Goal: Task Accomplishment & Management: Complete application form

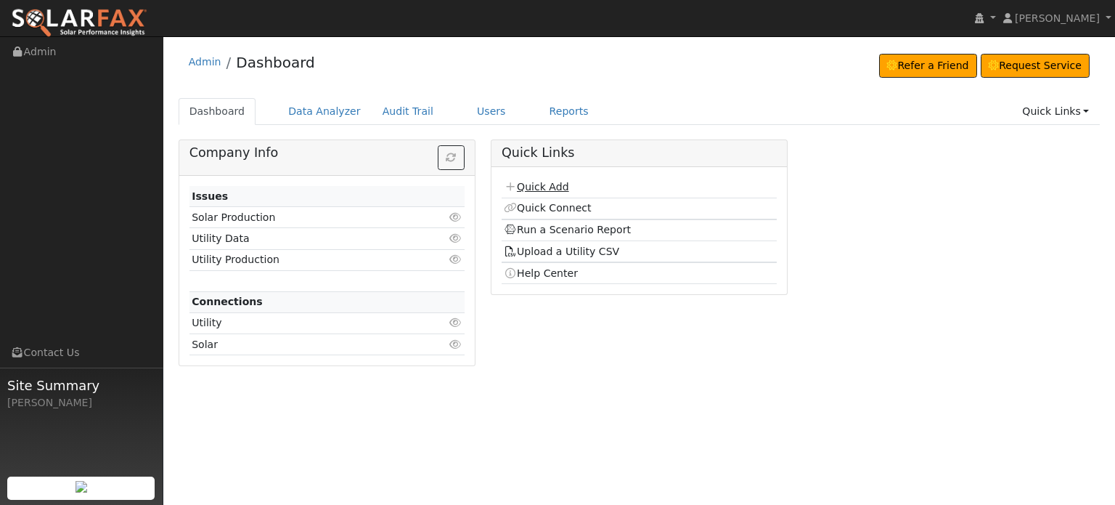
click at [536, 190] on link "Quick Add" at bounding box center [536, 187] width 65 height 12
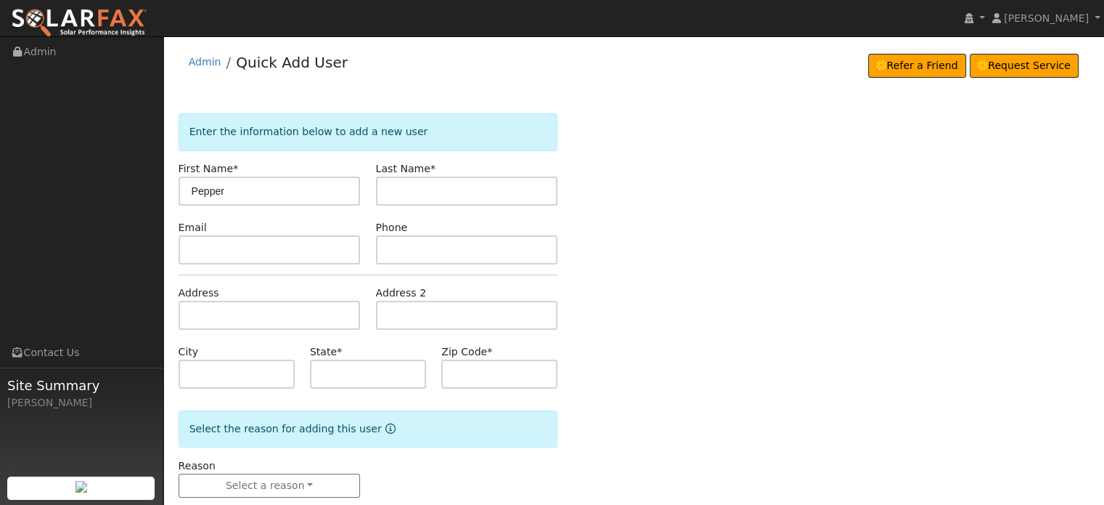
type input "Pepper"
type input "Powell"
click at [205, 314] on input "text" at bounding box center [270, 315] width 182 height 29
click at [199, 314] on input "text" at bounding box center [270, 315] width 182 height 29
paste input "1430 Meadow Vista Rd"
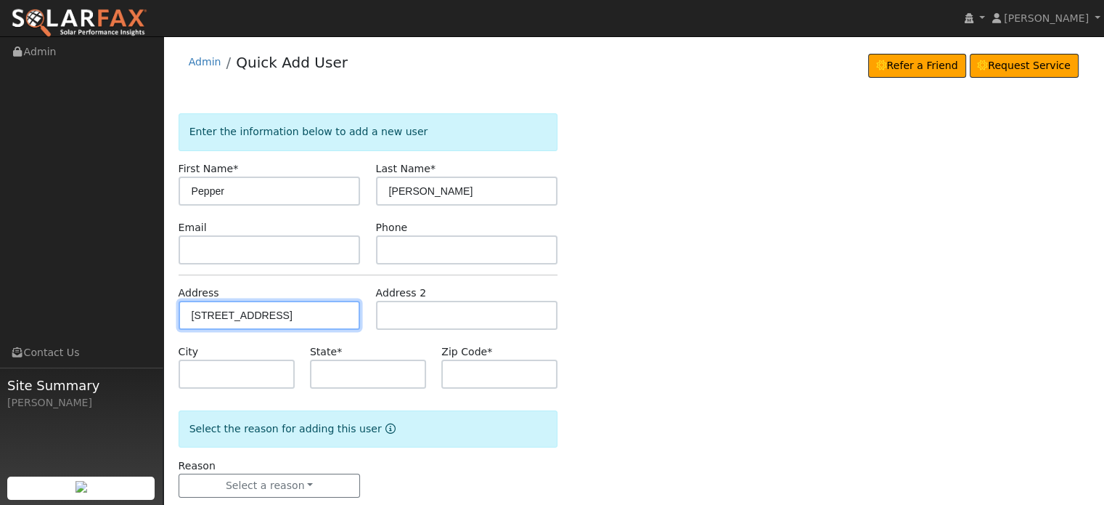
type input "1430 Meadow Vista Road"
type input "Meadow Vista"
type input "CA"
type input "95722"
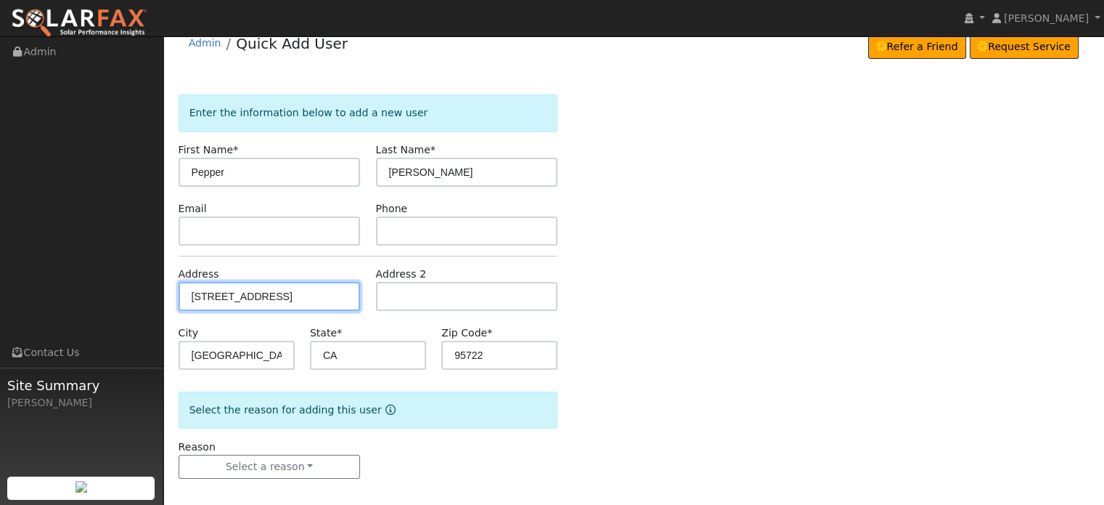
scroll to position [28, 0]
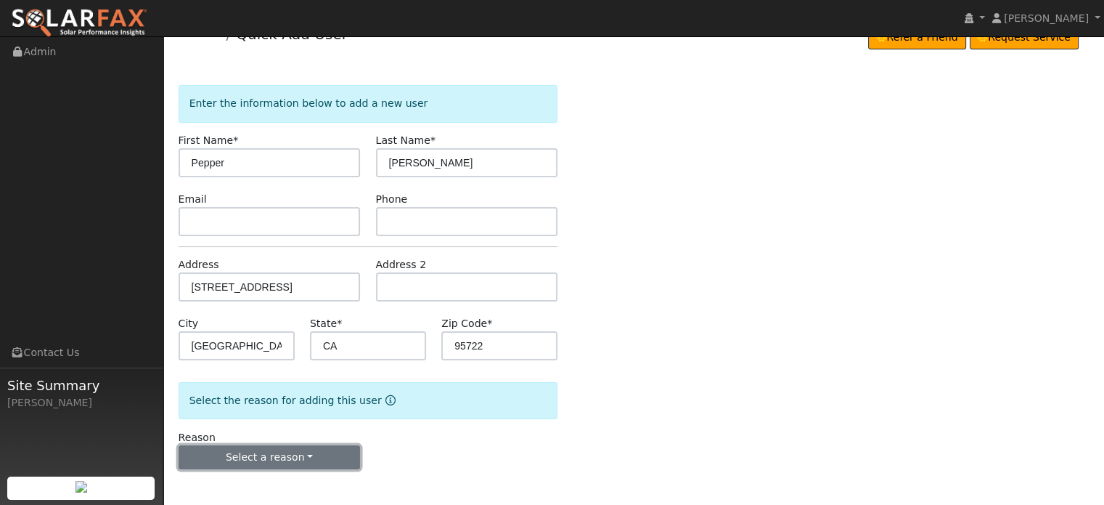
click at [285, 461] on button "Select a reason" at bounding box center [270, 457] width 182 height 25
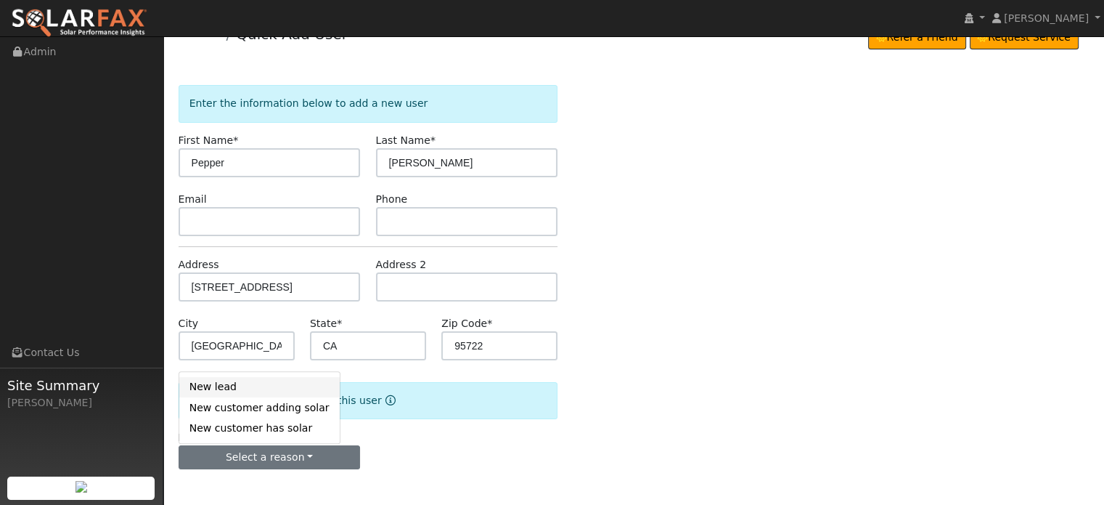
click at [219, 383] on link "New lead" at bounding box center [259, 387] width 160 height 20
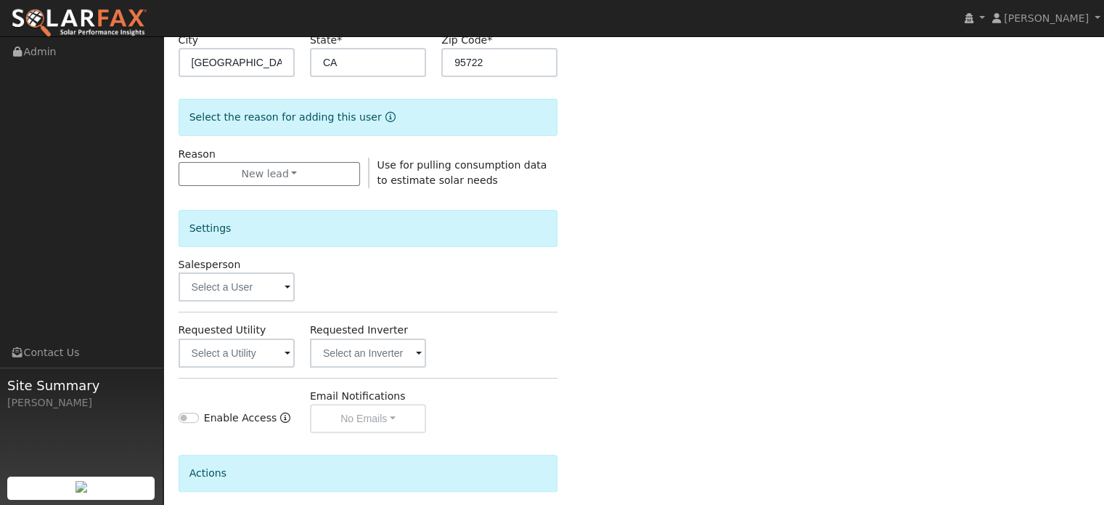
scroll to position [433, 0]
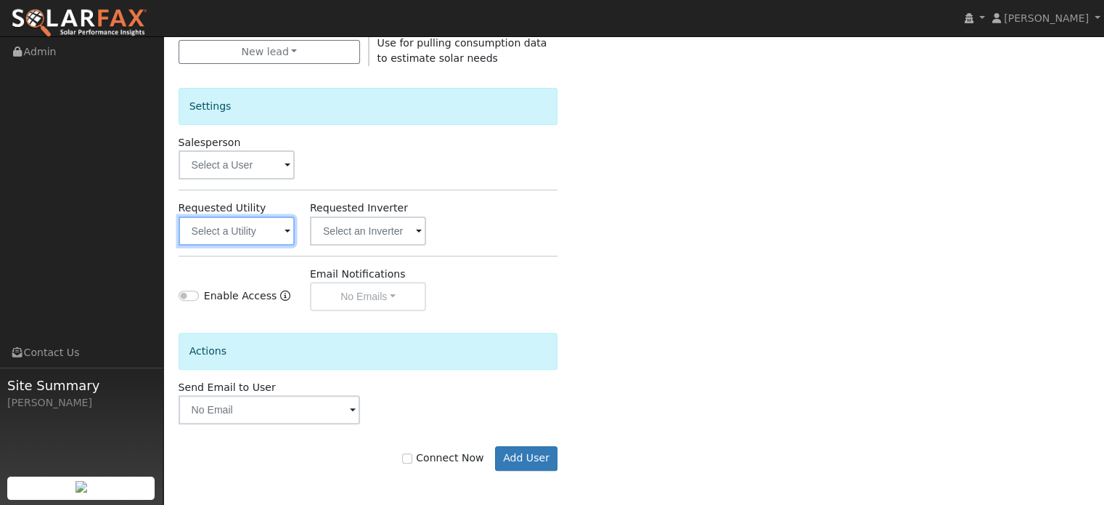
click at [227, 227] on input "text" at bounding box center [237, 230] width 116 height 29
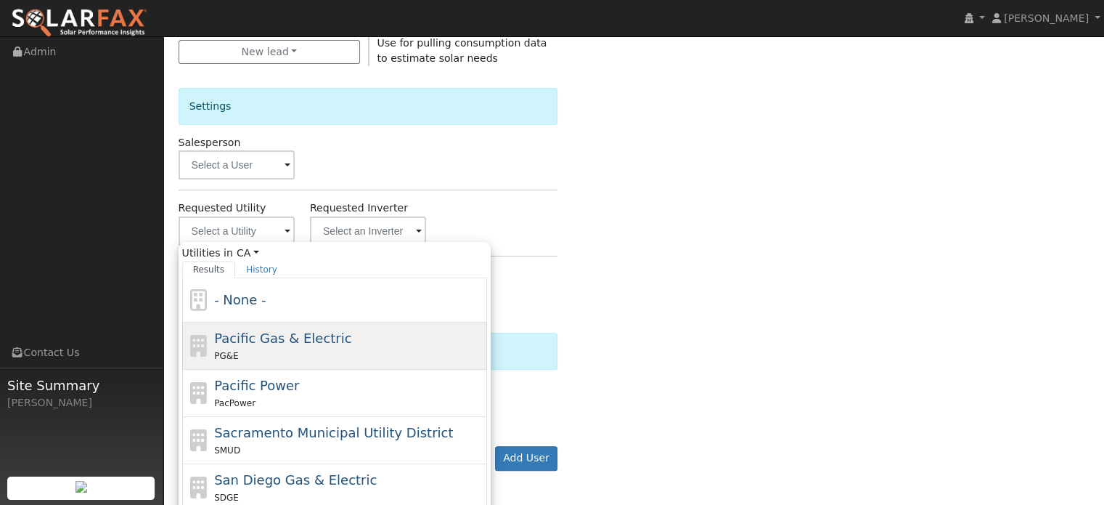
click at [245, 344] on div "Pacific Gas & Electric PG&E" at bounding box center [348, 345] width 269 height 35
type input "Pacific Gas & Electric"
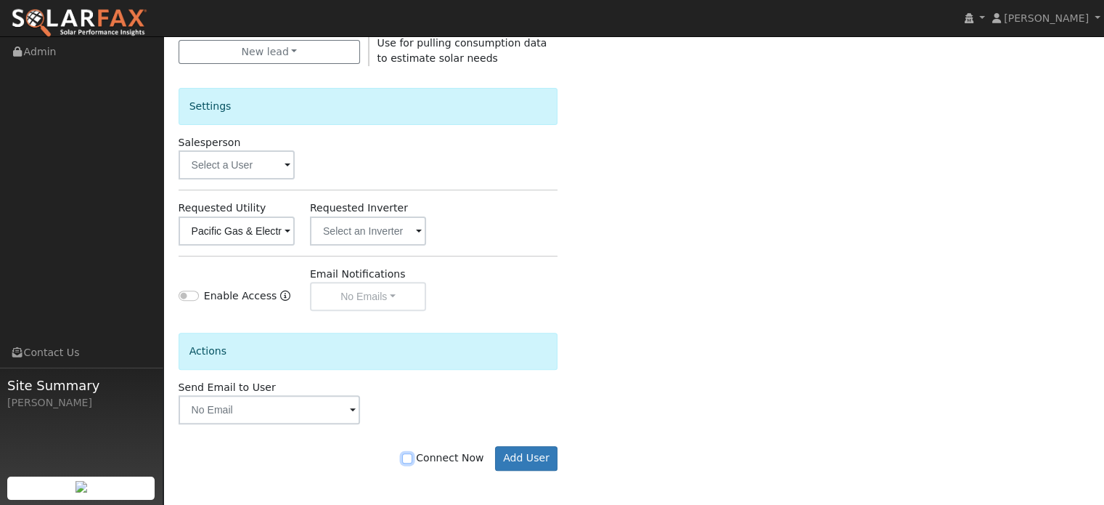
click at [412, 458] on input "Connect Now" at bounding box center [407, 458] width 10 height 10
checkbox input "true"
click at [524, 452] on button "Add User" at bounding box center [526, 458] width 63 height 25
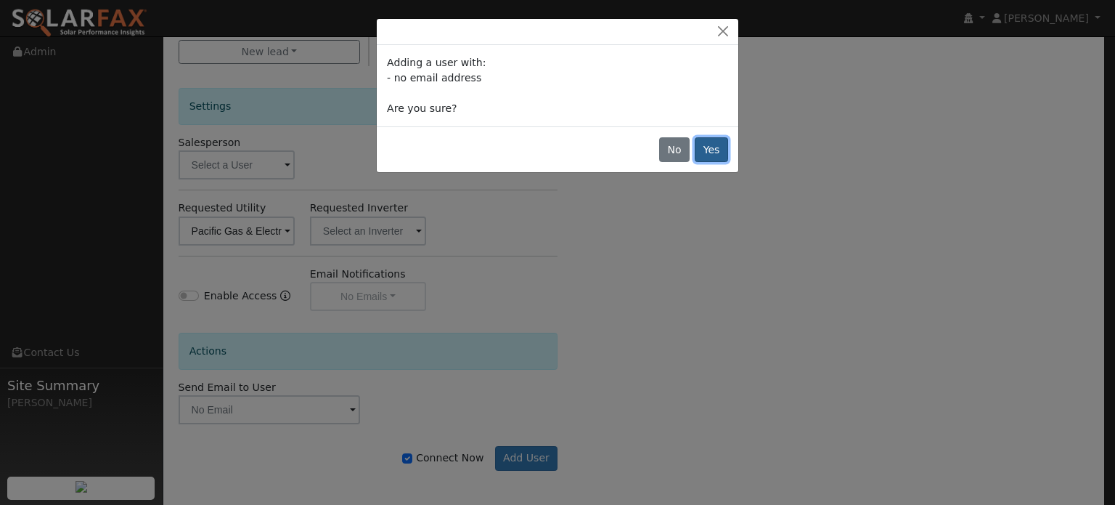
click at [716, 152] on button "Yes" at bounding box center [711, 149] width 33 height 25
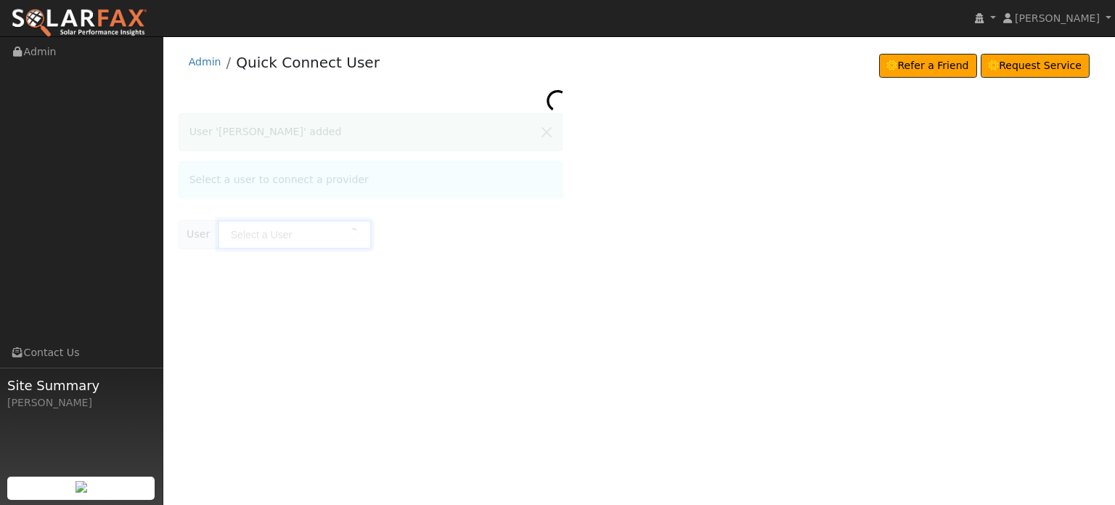
type input "[PERSON_NAME]"
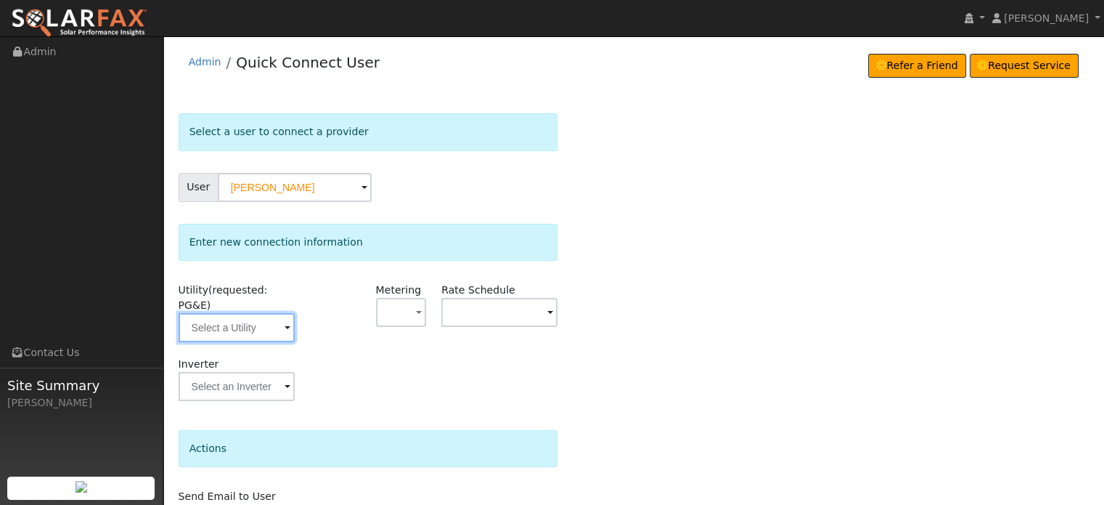
click at [266, 314] on input "text" at bounding box center [237, 327] width 116 height 29
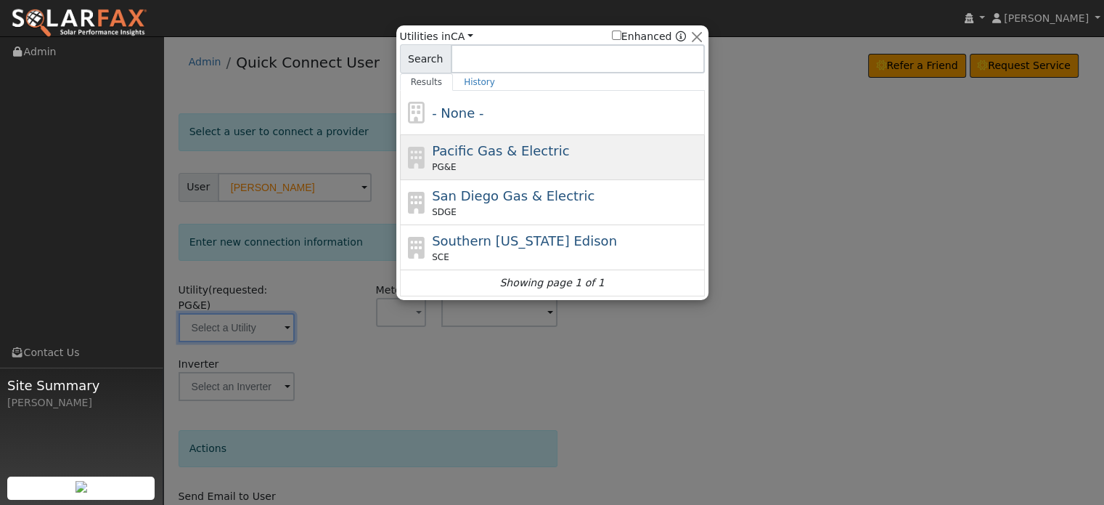
click at [455, 162] on div "PG&E" at bounding box center [566, 166] width 269 height 13
type input "PG&E"
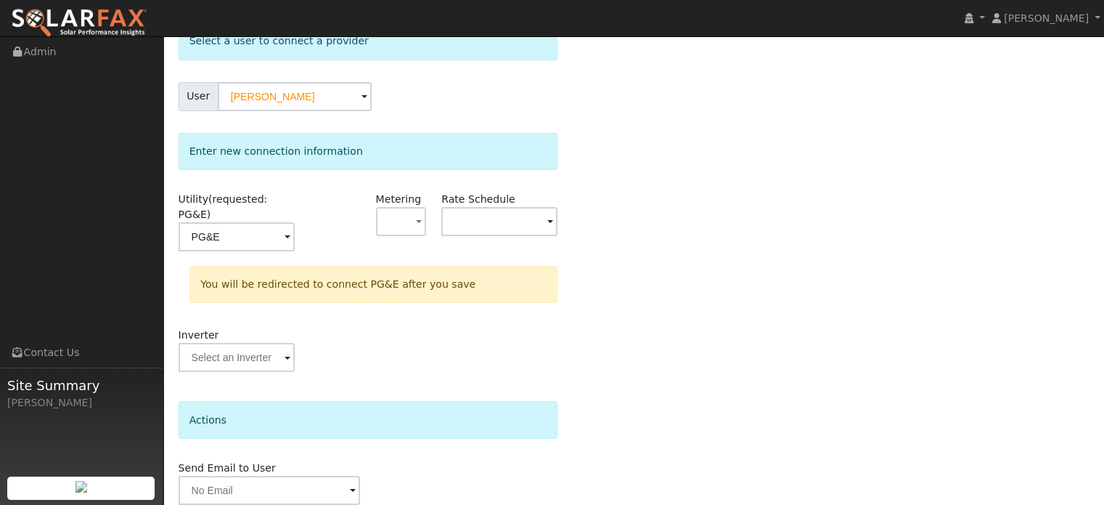
scroll to position [134, 0]
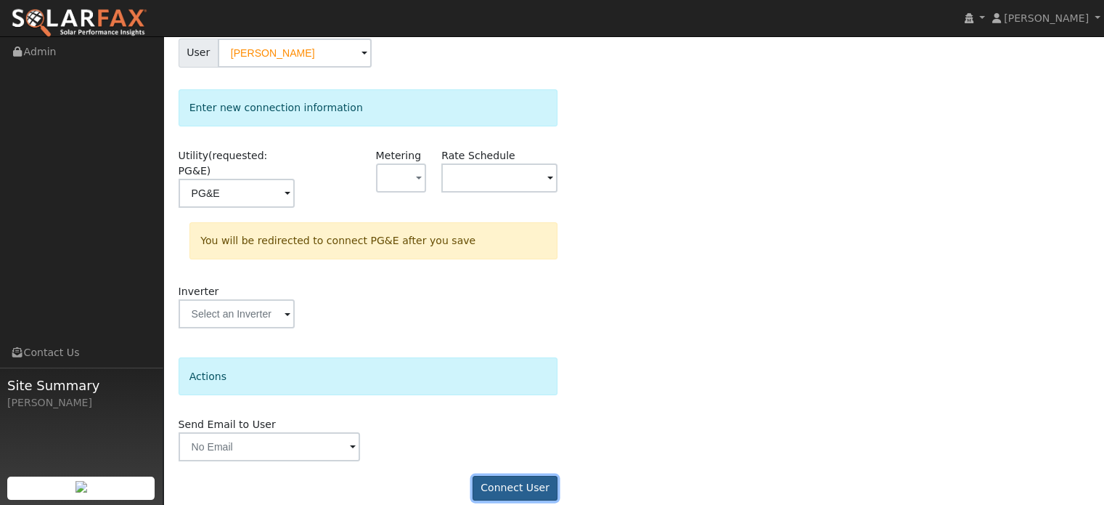
click at [508, 476] on button "Connect User" at bounding box center [516, 488] width 86 height 25
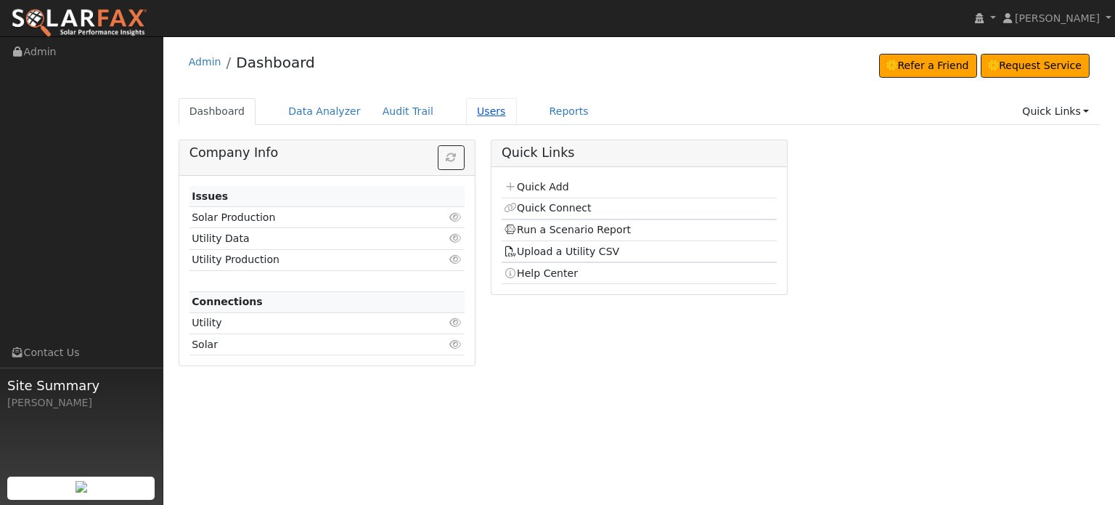
click at [466, 110] on link "Users" at bounding box center [491, 111] width 51 height 27
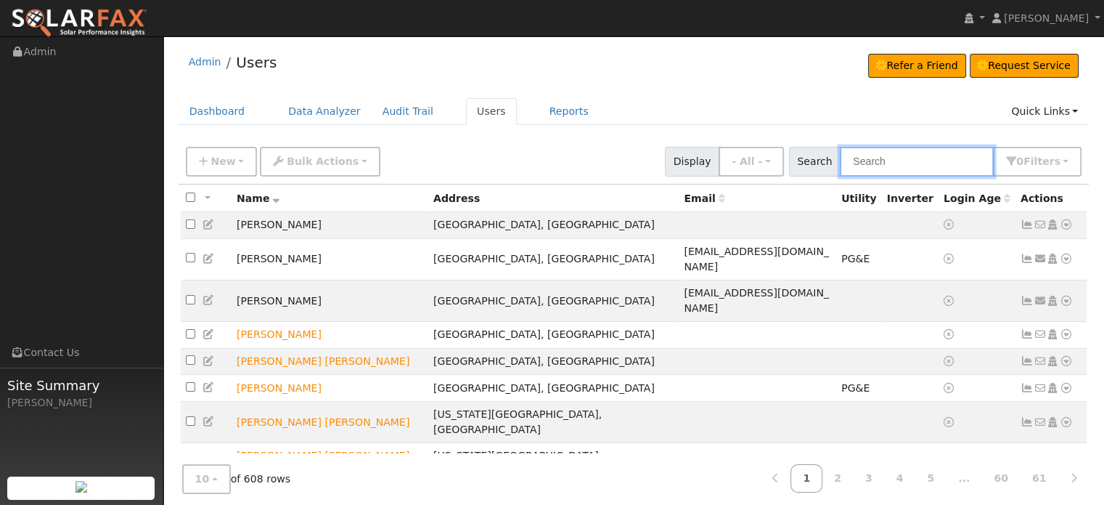
click at [932, 160] on input "text" at bounding box center [917, 162] width 154 height 30
paste input "[PERSON_NAME]"
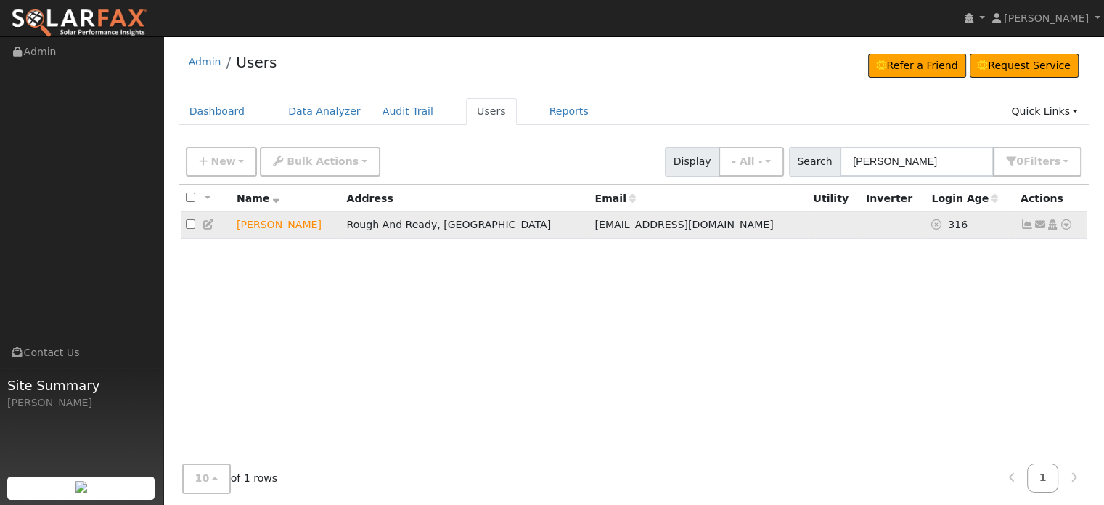
click at [1068, 226] on icon at bounding box center [1066, 224] width 13 height 10
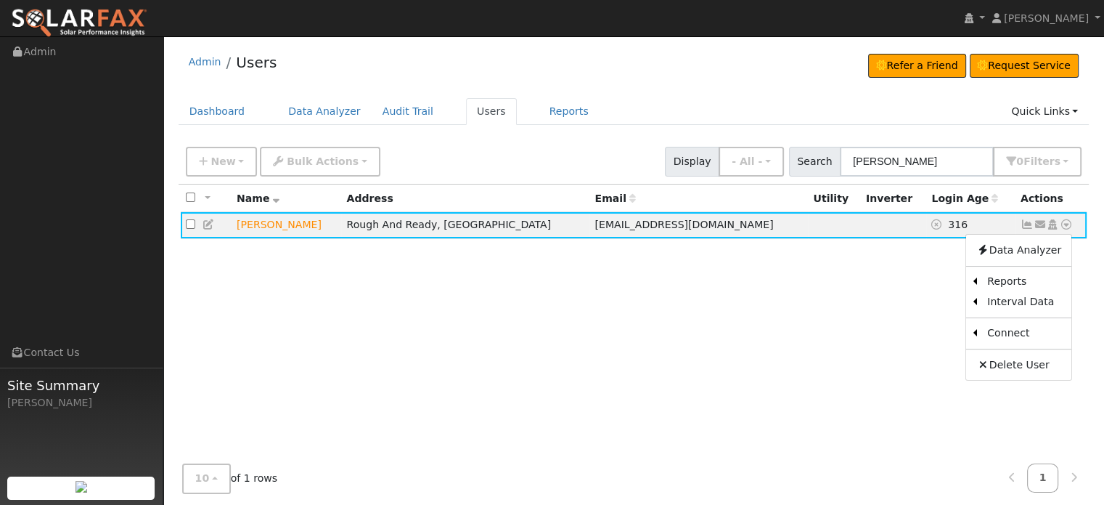
click at [688, 366] on div "All None All on page None on page Name Address Email Utility Inverter Login Age…" at bounding box center [634, 335] width 911 height 303
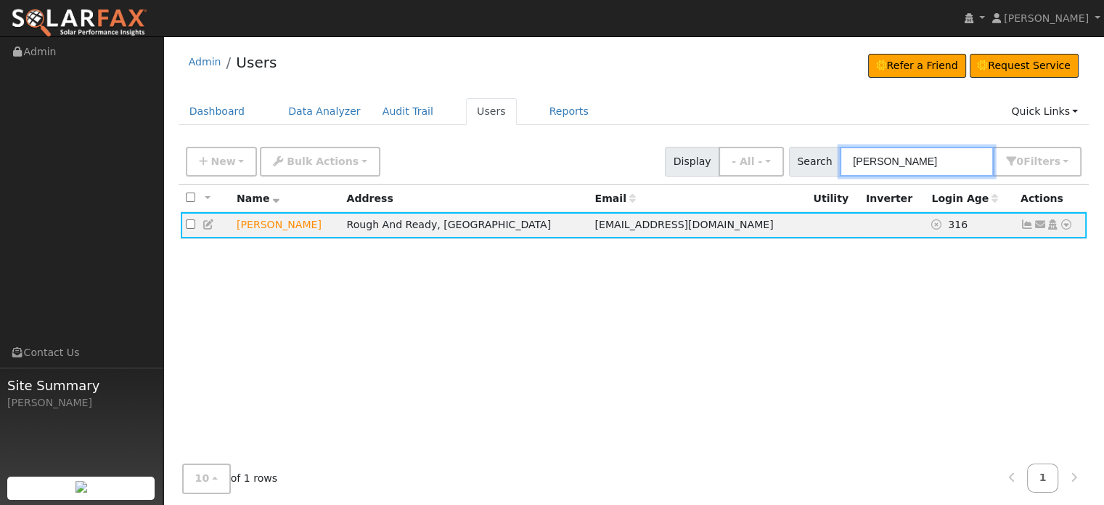
drag, startPoint x: 970, startPoint y: 159, endPoint x: 826, endPoint y: 152, distance: 144.7
click at [826, 152] on div "Search [PERSON_NAME] 0 Filter s My accounts Role Show - All - Show Leads Admin …" at bounding box center [935, 162] width 293 height 30
paste input "[PERSON_NAME]"
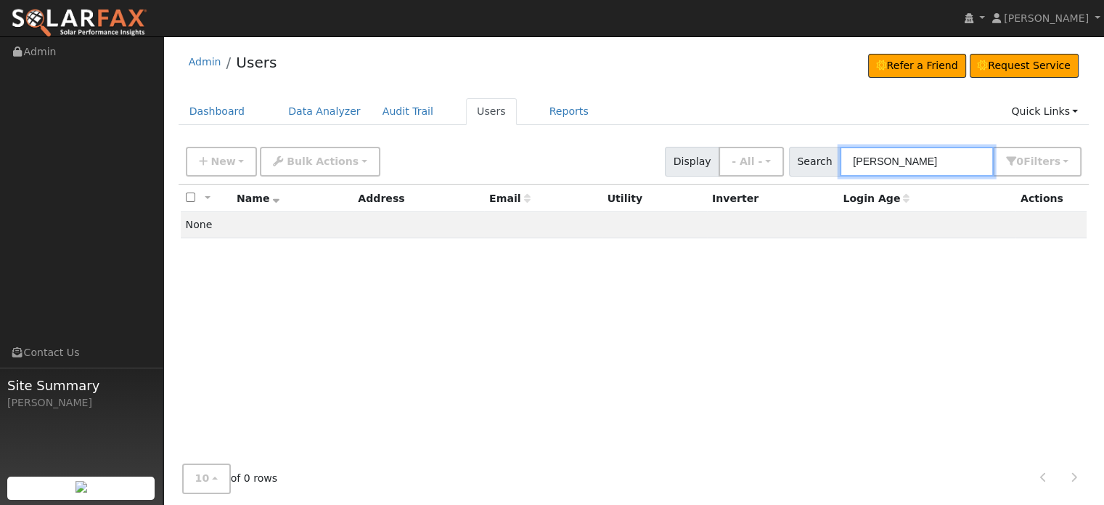
drag, startPoint x: 950, startPoint y: 160, endPoint x: 693, endPoint y: 155, distance: 257.1
click at [693, 155] on div "New Add User Quick Add Quick Connect Quick Convert Lead Bulk Actions Send Email…" at bounding box center [634, 159] width 902 height 35
paste input "[PERSON_NAME]"
drag, startPoint x: 974, startPoint y: 159, endPoint x: 610, endPoint y: 136, distance: 365.2
click at [610, 136] on div "Admin Users Refer a Friend Request Service Refer a Friend" at bounding box center [634, 292] width 926 height 496
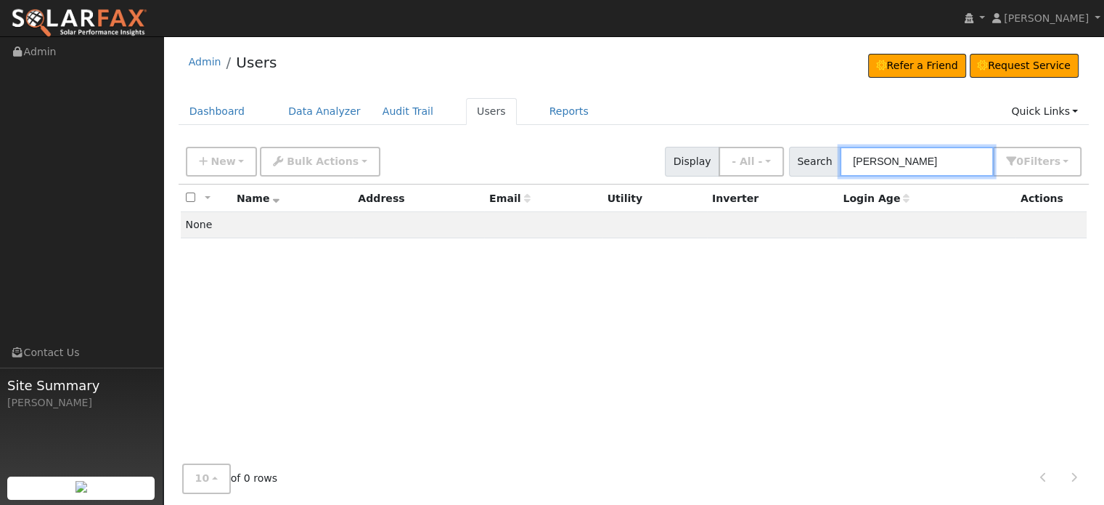
paste input "[PERSON_NAME]"
drag, startPoint x: 962, startPoint y: 161, endPoint x: 598, endPoint y: 124, distance: 365.6
click at [598, 124] on div "Admin Users Refer a Friend Request Service Refer a Friend" at bounding box center [634, 292] width 926 height 496
paste input "[PERSON_NAME]"
drag, startPoint x: 983, startPoint y: 164, endPoint x: 687, endPoint y: 133, distance: 297.9
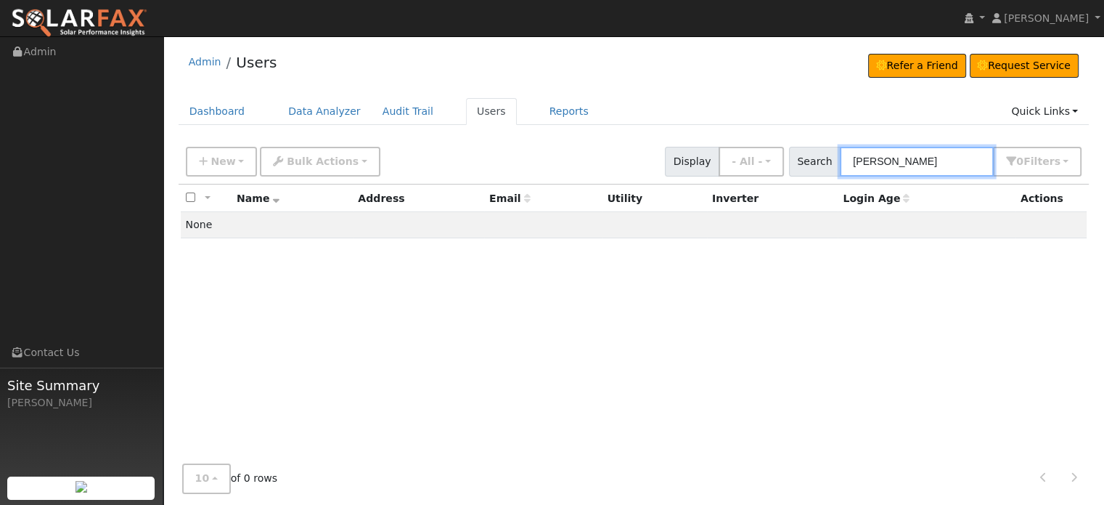
click at [687, 133] on div "Admin Users Refer a Friend Request Service Refer a Friend" at bounding box center [634, 292] width 926 height 496
paste input "[PERSON_NAME]"
drag, startPoint x: 979, startPoint y: 159, endPoint x: 714, endPoint y: 153, distance: 265.1
click at [714, 153] on div "New Add User Quick Add Quick Connect Quick Convert Lead Bulk Actions Send Email…" at bounding box center [634, 159] width 902 height 35
paste input "[PERSON_NAME]"
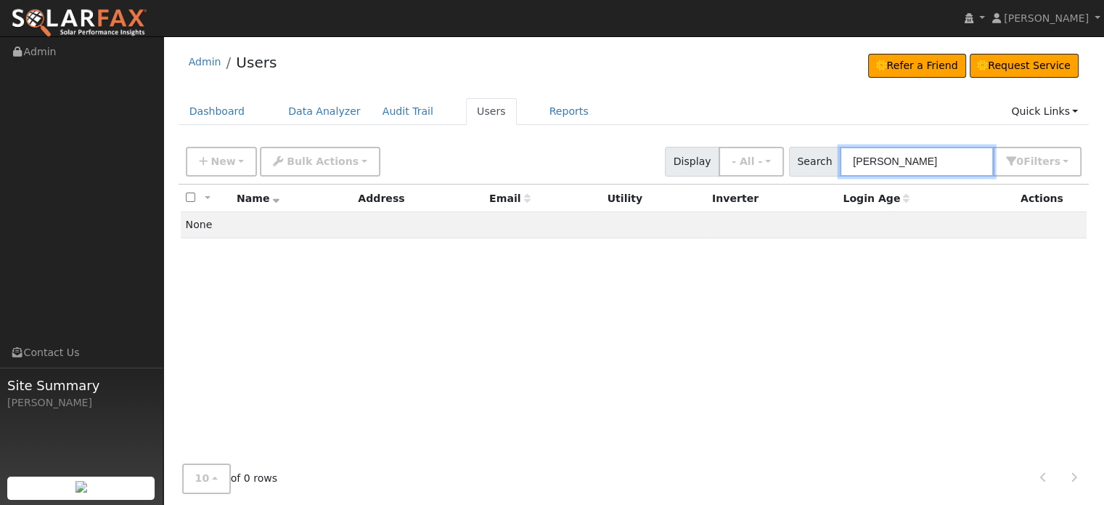
type input "[PERSON_NAME]"
